Goal: Task Accomplishment & Management: Manage account settings

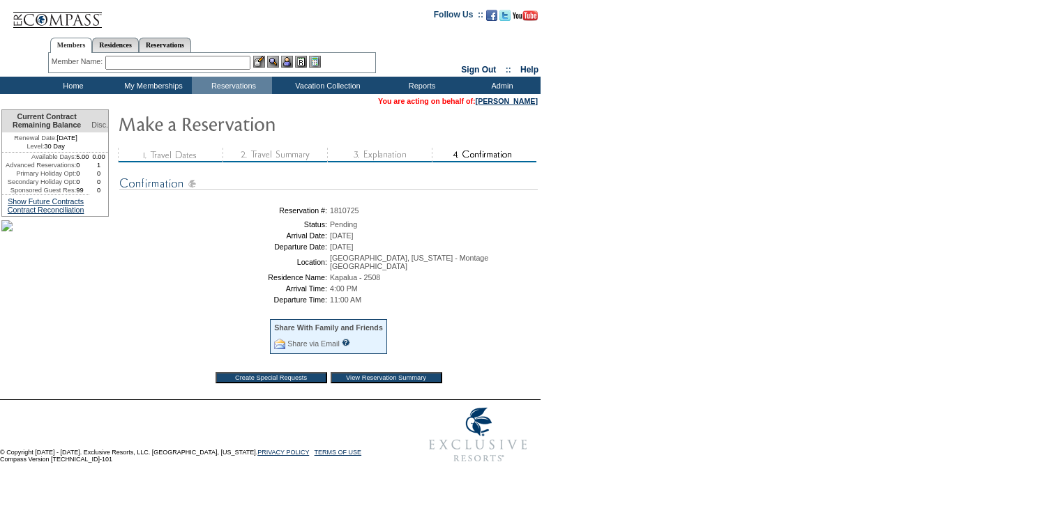
click at [75, 82] on td "Home" at bounding box center [71, 85] width 80 height 17
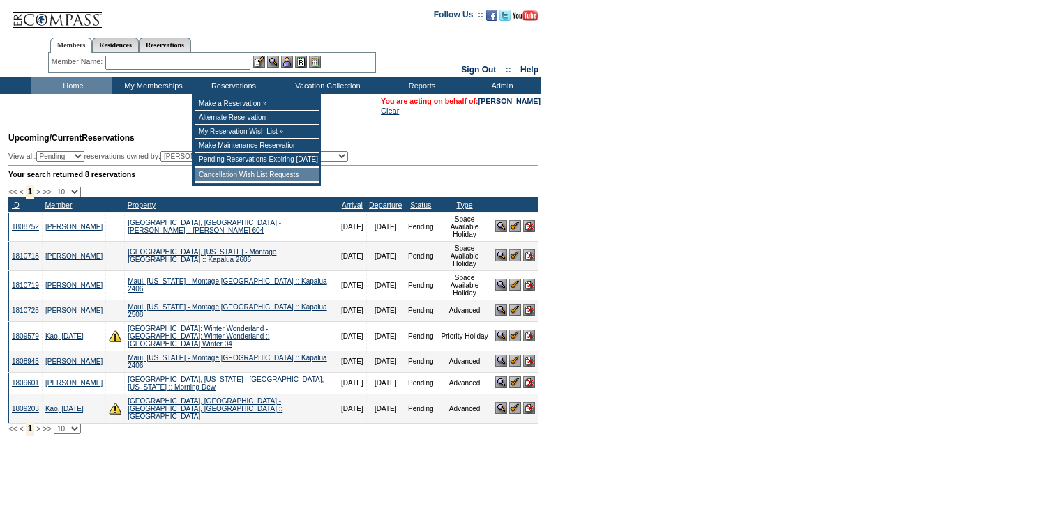
click at [206, 182] on td "Cancellation Wish List Requests" at bounding box center [257, 175] width 124 height 14
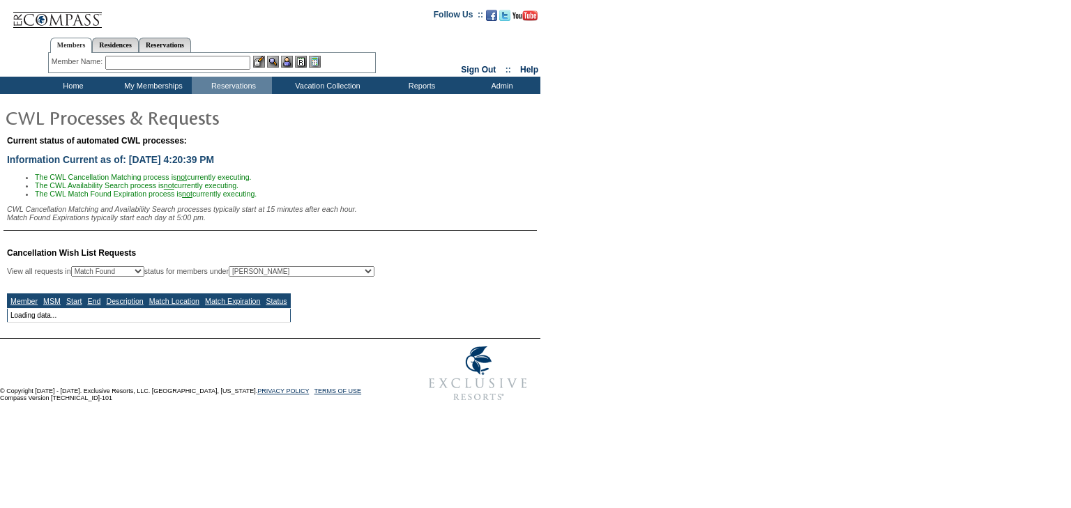
select select "50"
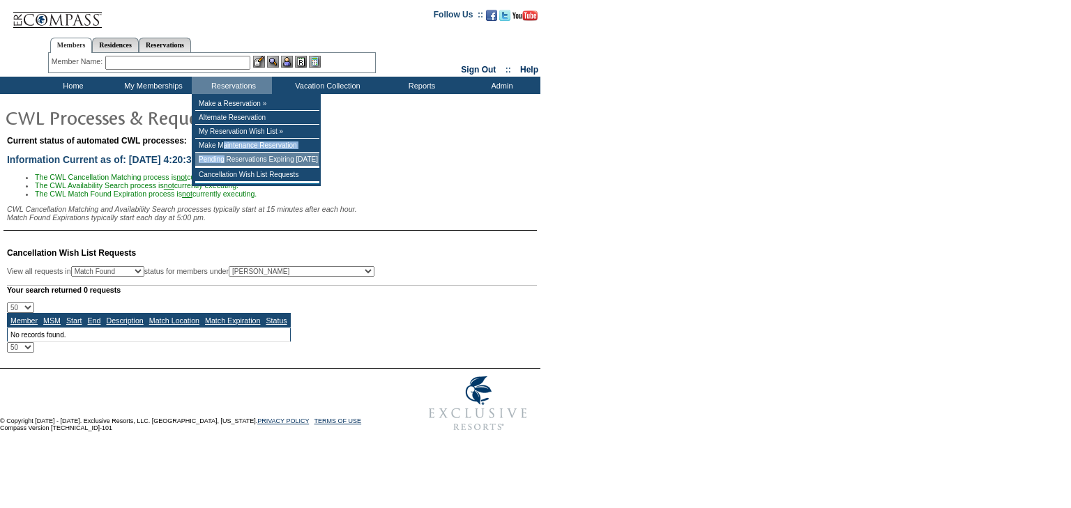
drag, startPoint x: 227, startPoint y: 149, endPoint x: 226, endPoint y: 161, distance: 11.9
click at [226, 161] on tbody "Make a Reservation » Alternate Reservation My Reservation Wish List » Make Main…" at bounding box center [257, 140] width 124 height 86
click at [226, 161] on td "Pending Reservations Expiring [DATE]" at bounding box center [257, 160] width 124 height 14
